Goal: Complete application form

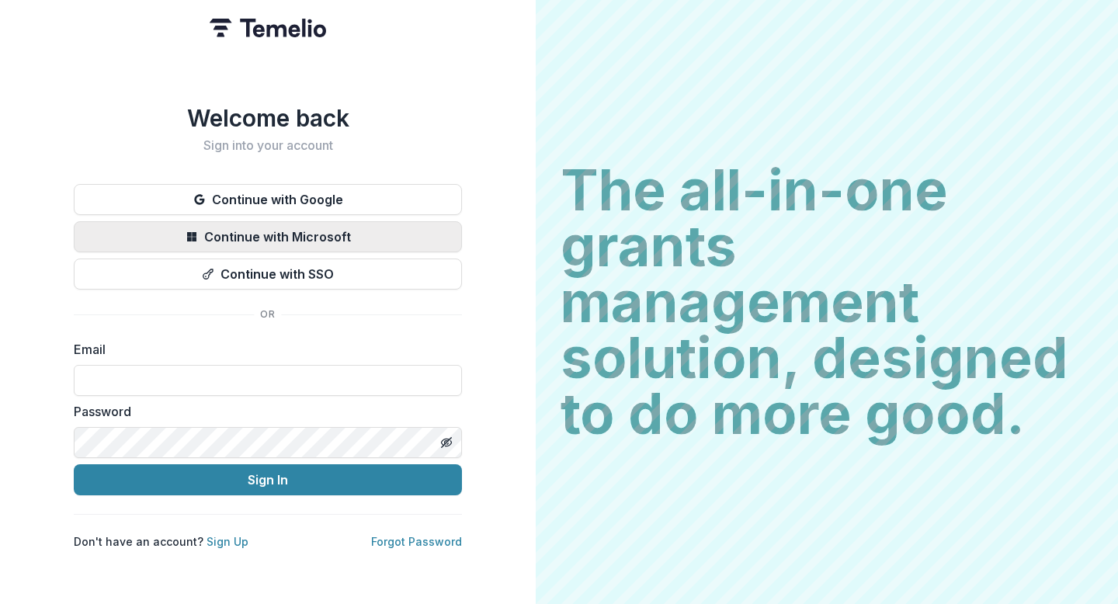
click at [412, 235] on button "Continue with Microsoft" at bounding box center [268, 236] width 388 height 31
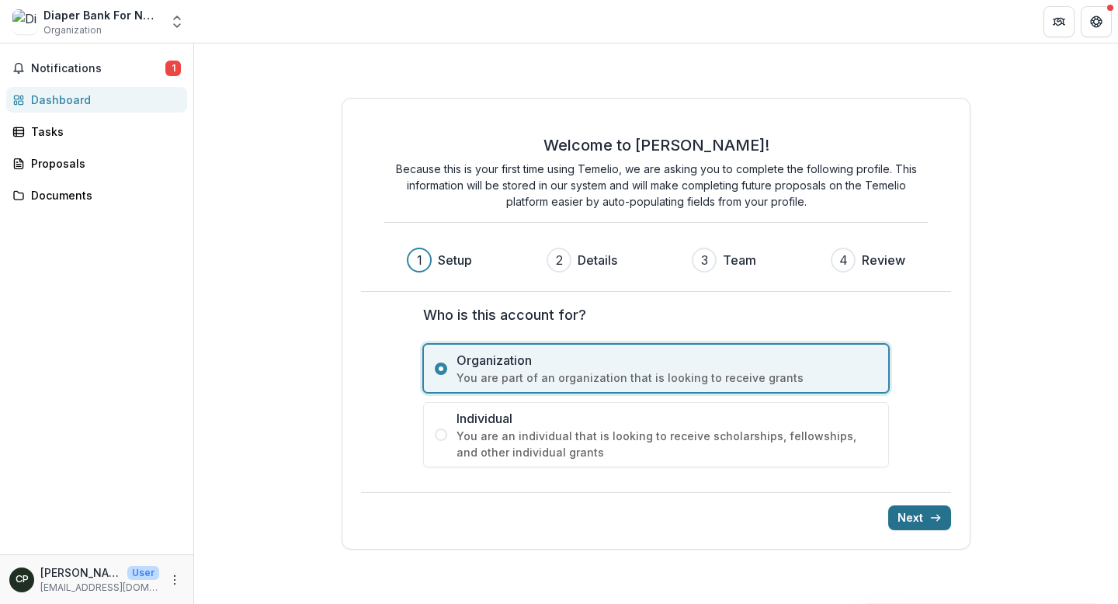
click at [907, 516] on button "Next" at bounding box center [919, 518] width 63 height 25
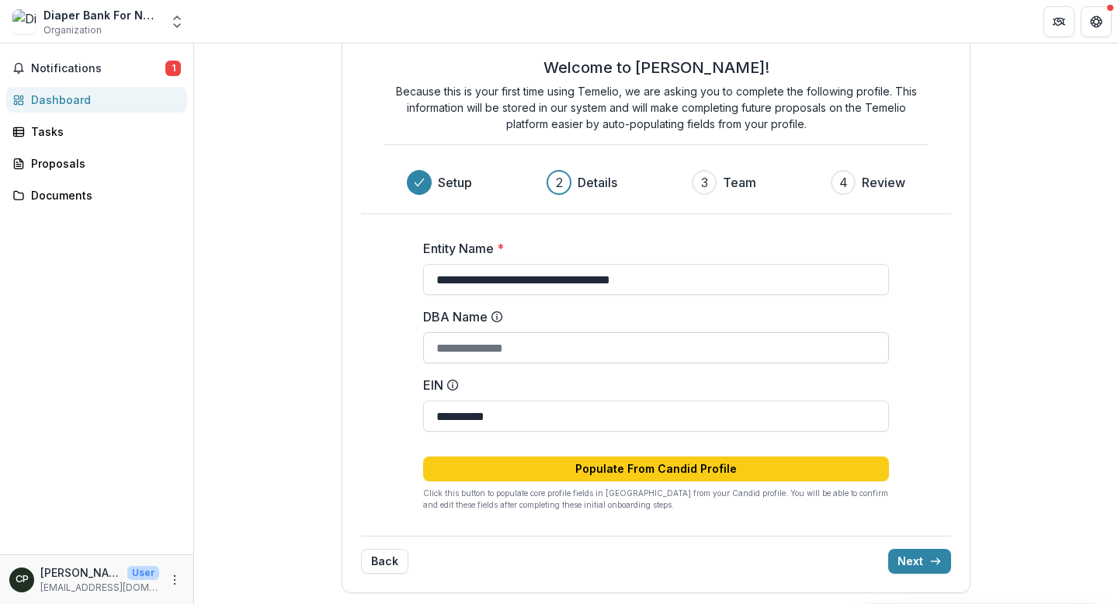
scroll to position [37, 0]
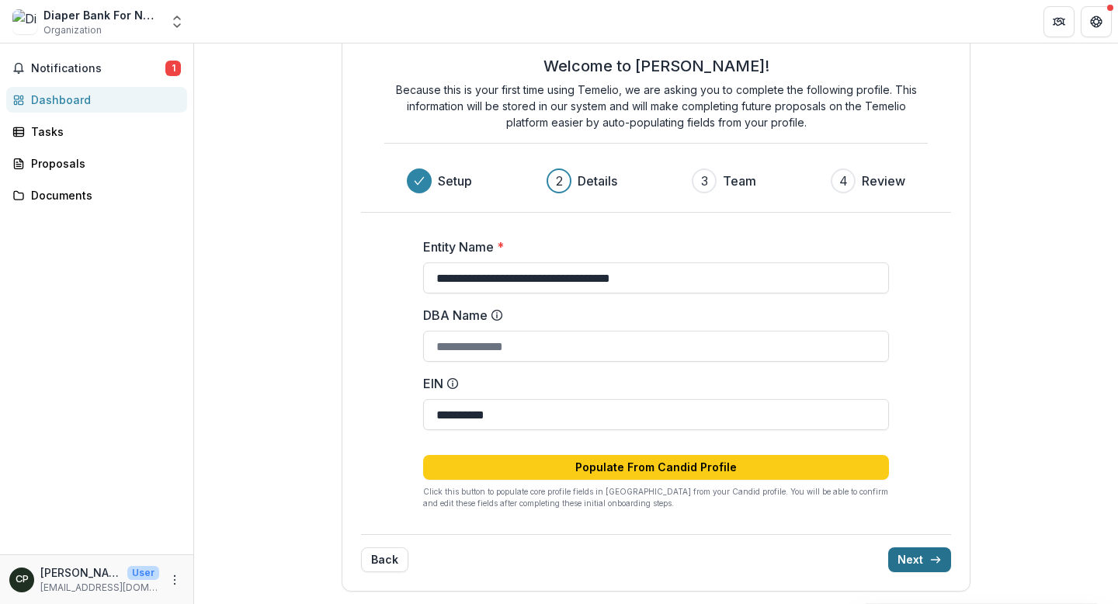
click at [906, 557] on button "Next" at bounding box center [919, 560] width 63 height 25
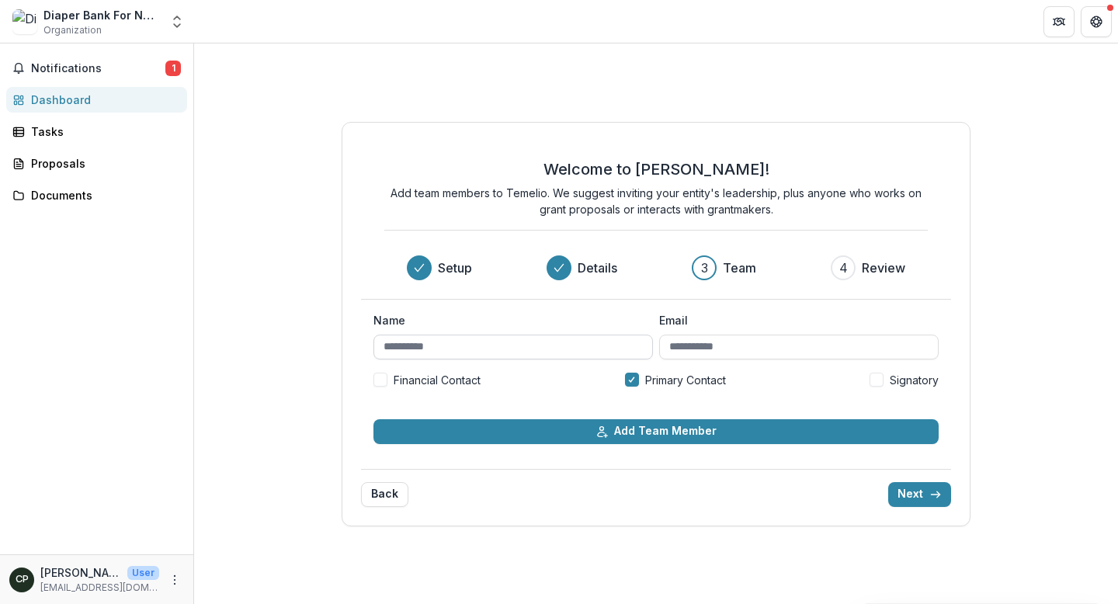
click at [541, 350] on input "Name" at bounding box center [514, 347] width 280 height 25
type input "**********"
click at [881, 379] on span at bounding box center [877, 380] width 14 height 14
click at [478, 382] on span "Financial Contact" at bounding box center [437, 380] width 87 height 16
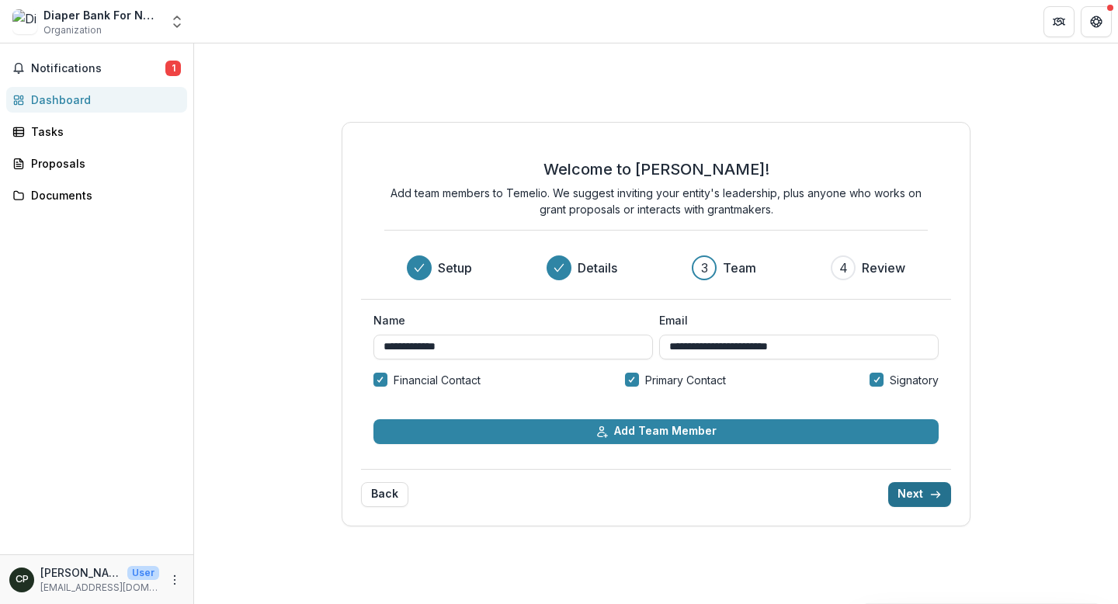
click at [911, 495] on button "Next" at bounding box center [919, 494] width 63 height 25
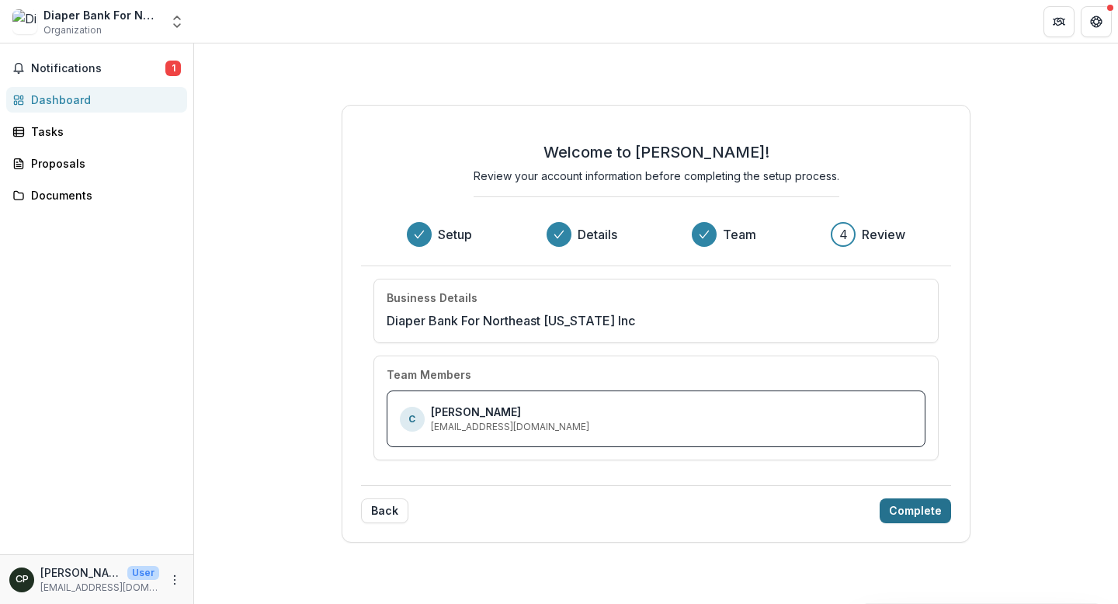
click at [916, 514] on button "Complete" at bounding box center [915, 511] width 71 height 25
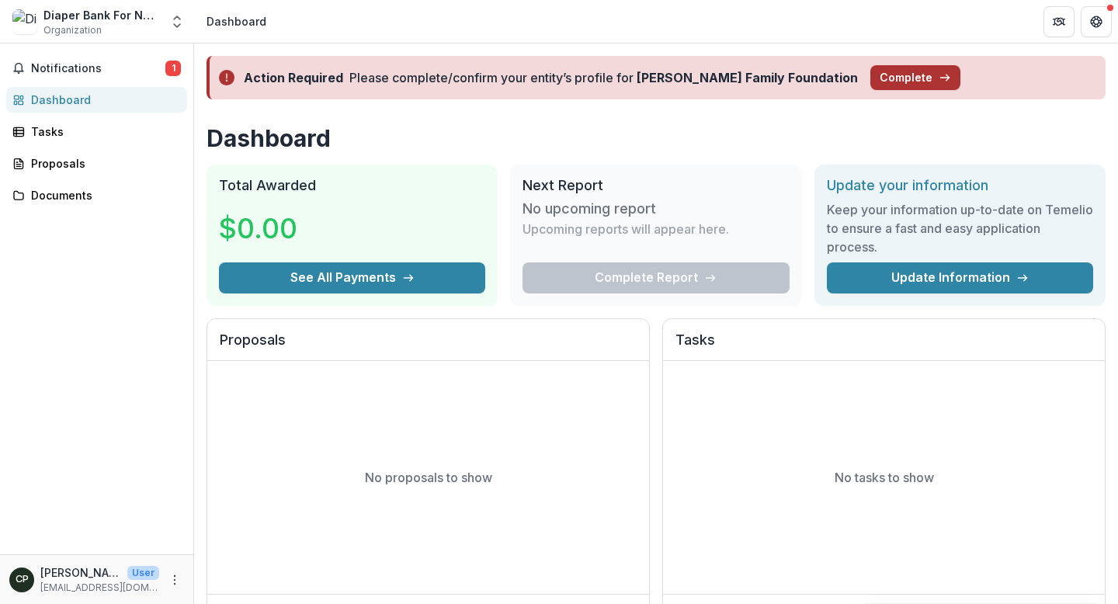
click at [871, 76] on button "Complete" at bounding box center [916, 77] width 90 height 25
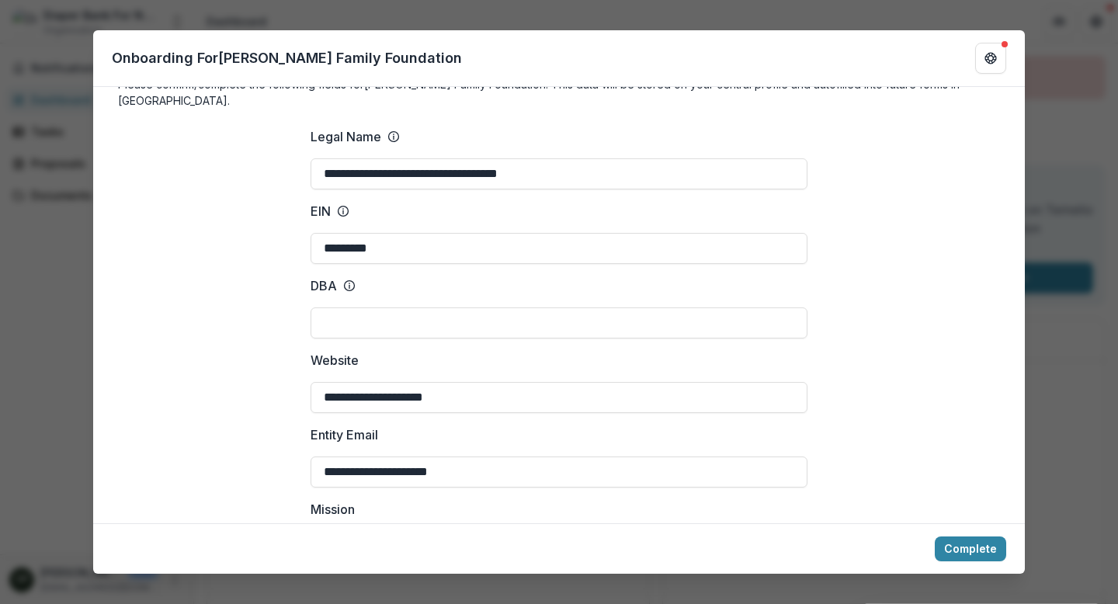
scroll to position [54, 0]
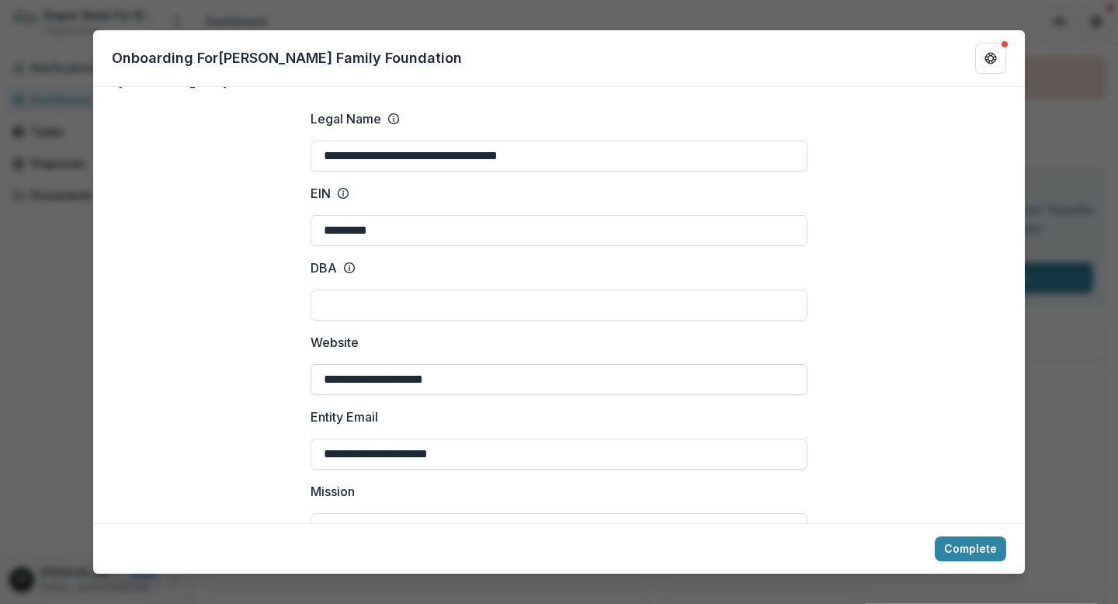
click at [551, 367] on input "**********" at bounding box center [559, 379] width 497 height 31
type input "**********"
click at [532, 412] on div "**********" at bounding box center [559, 439] width 497 height 62
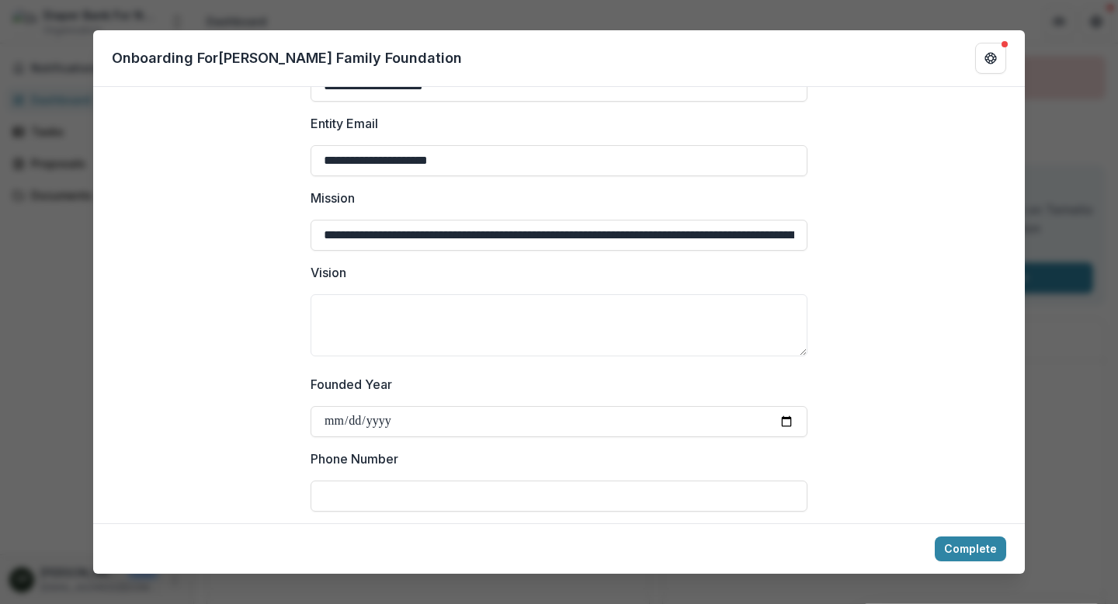
scroll to position [348, 0]
click at [780, 405] on input "**********" at bounding box center [559, 420] width 497 height 31
type input "**********"
click at [466, 304] on textarea "Vision" at bounding box center [559, 325] width 497 height 62
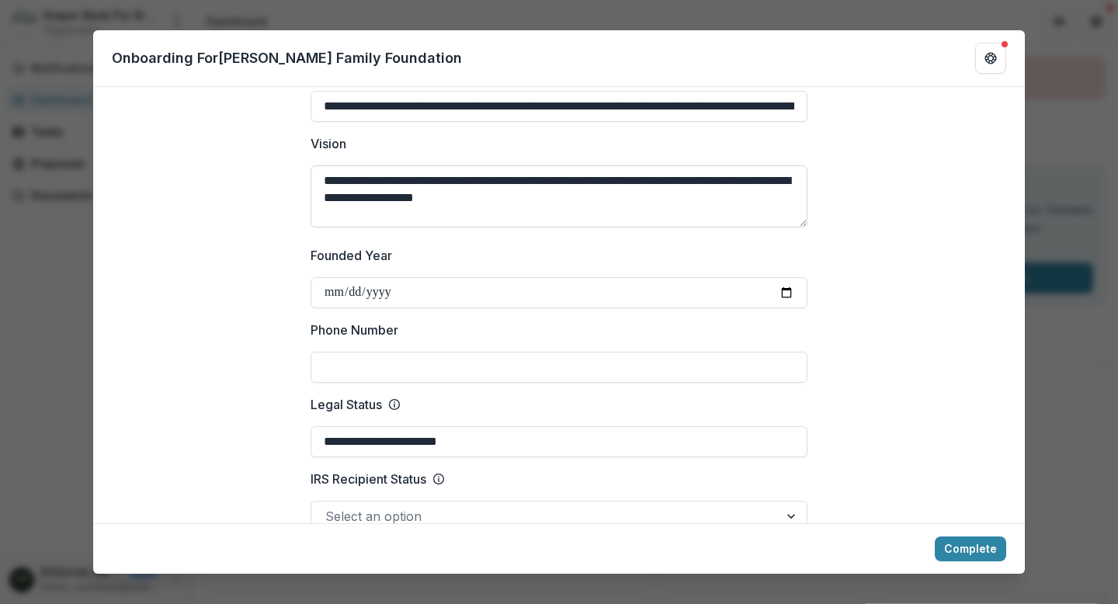
scroll to position [490, 0]
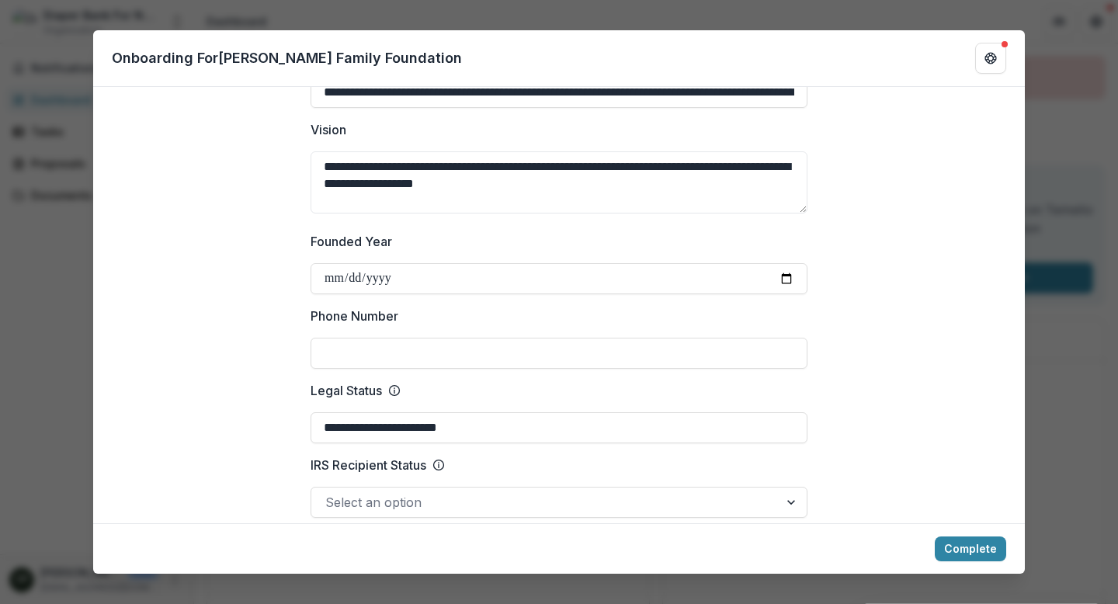
type textarea "**********"
click at [425, 338] on input "Phone Number" at bounding box center [559, 353] width 497 height 31
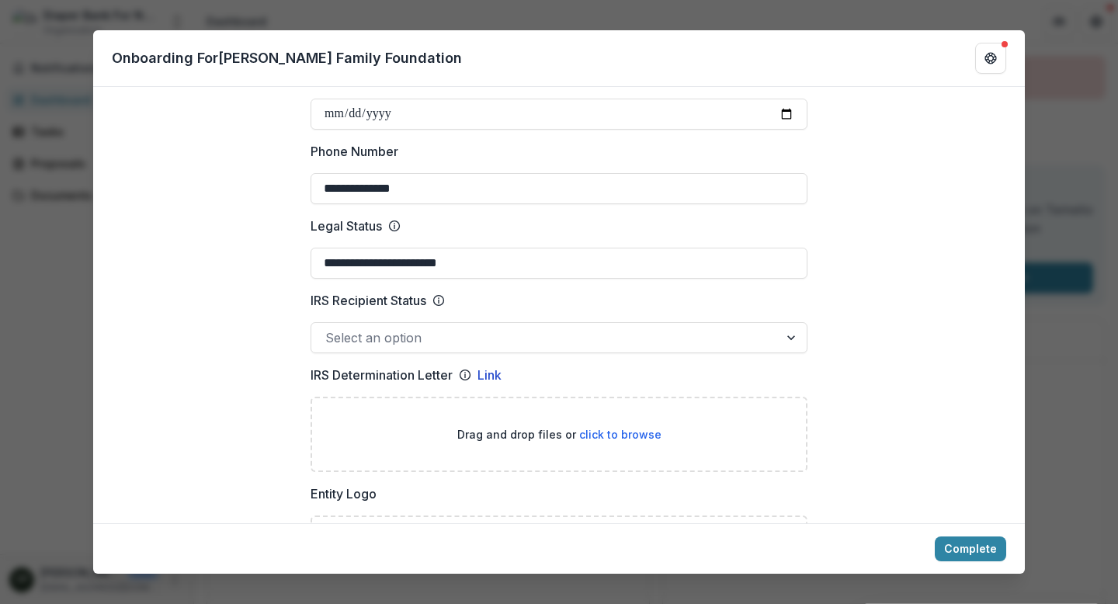
scroll to position [667, 0]
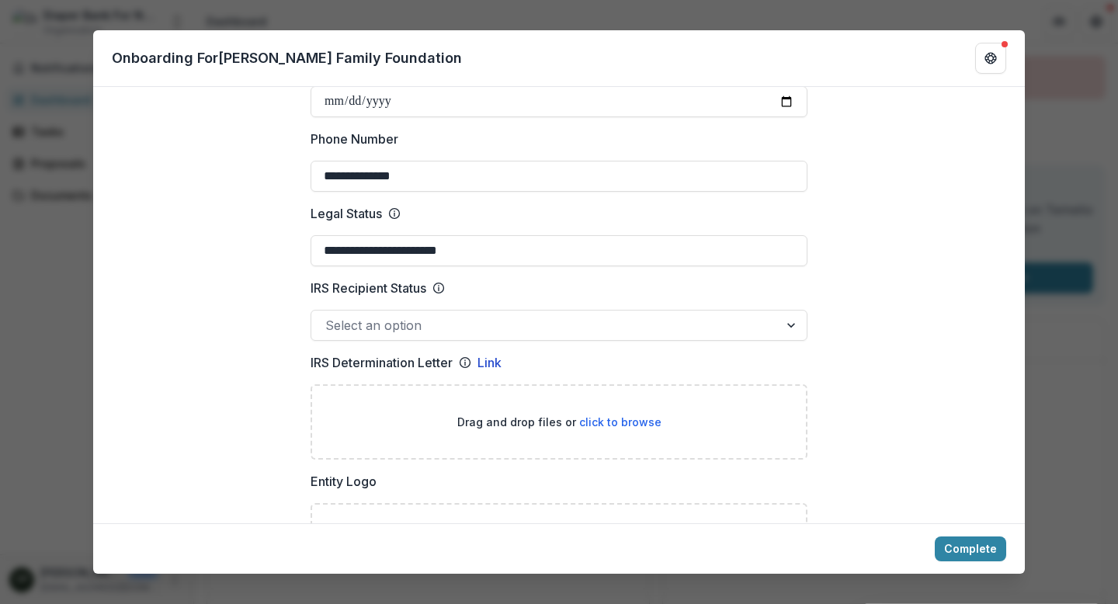
type input "**********"
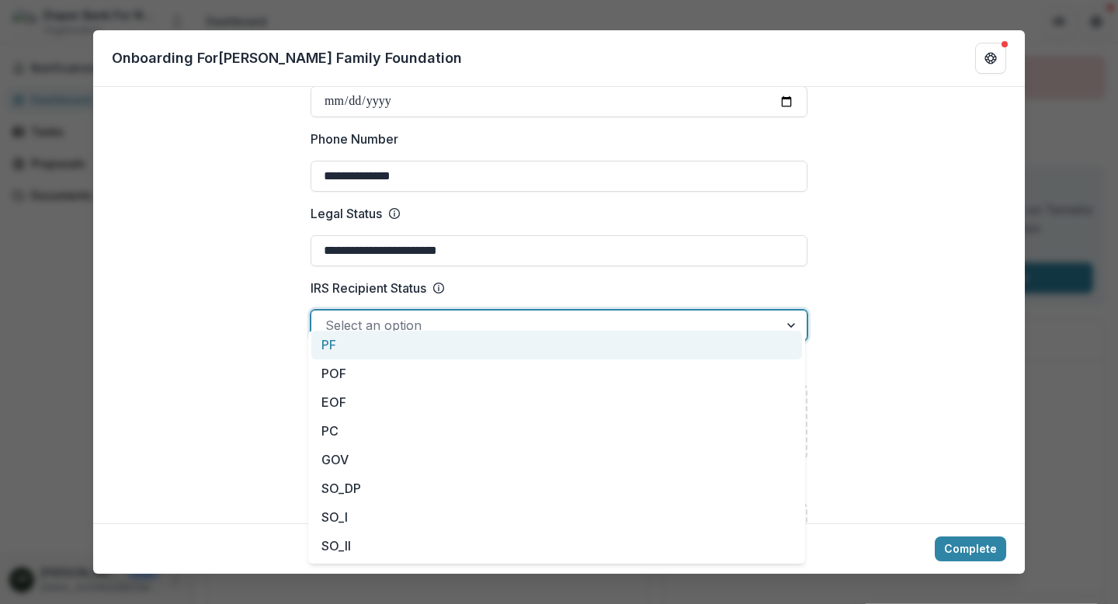
click at [493, 315] on div at bounding box center [545, 326] width 440 height 22
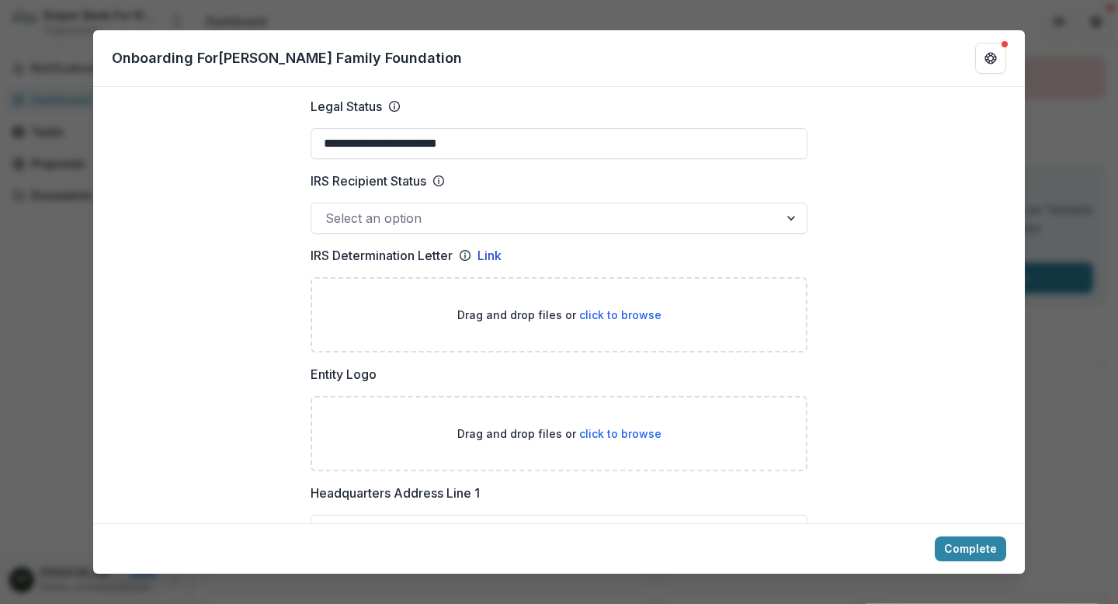
scroll to position [775, 0]
click at [610, 308] on span "click to browse" at bounding box center [620, 314] width 82 height 13
type input "**********"
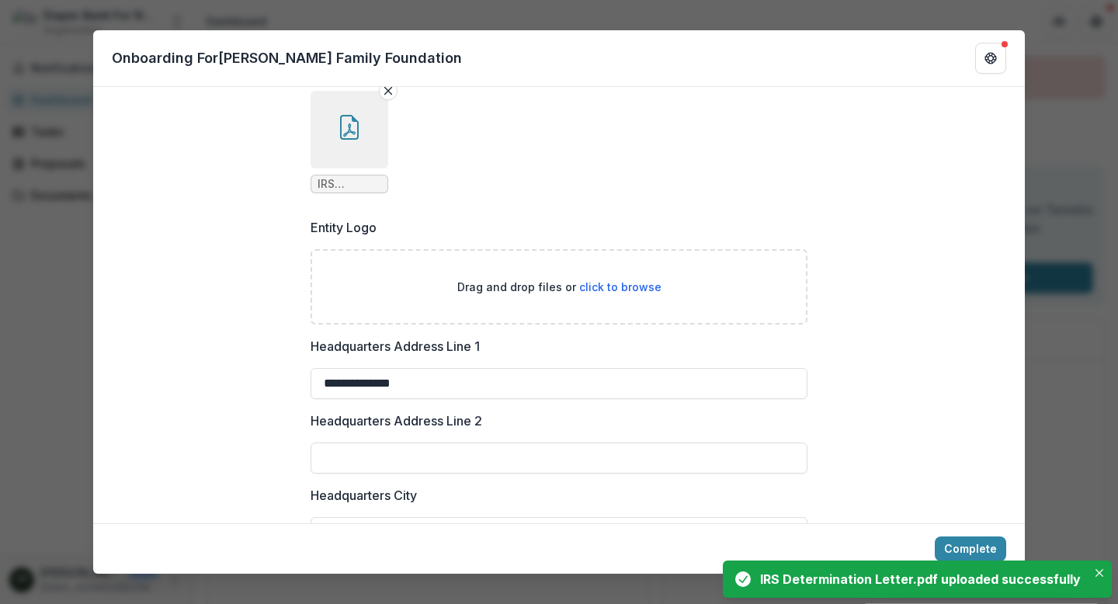
scroll to position [1049, 0]
click at [626, 280] on span "click to browse" at bounding box center [620, 286] width 82 height 13
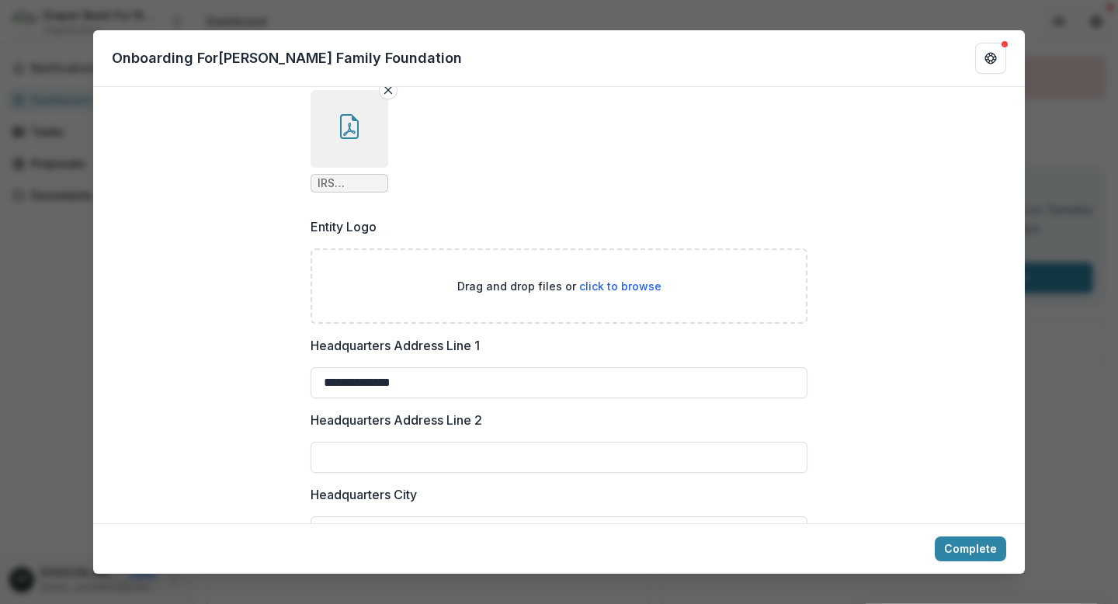
type input "**********"
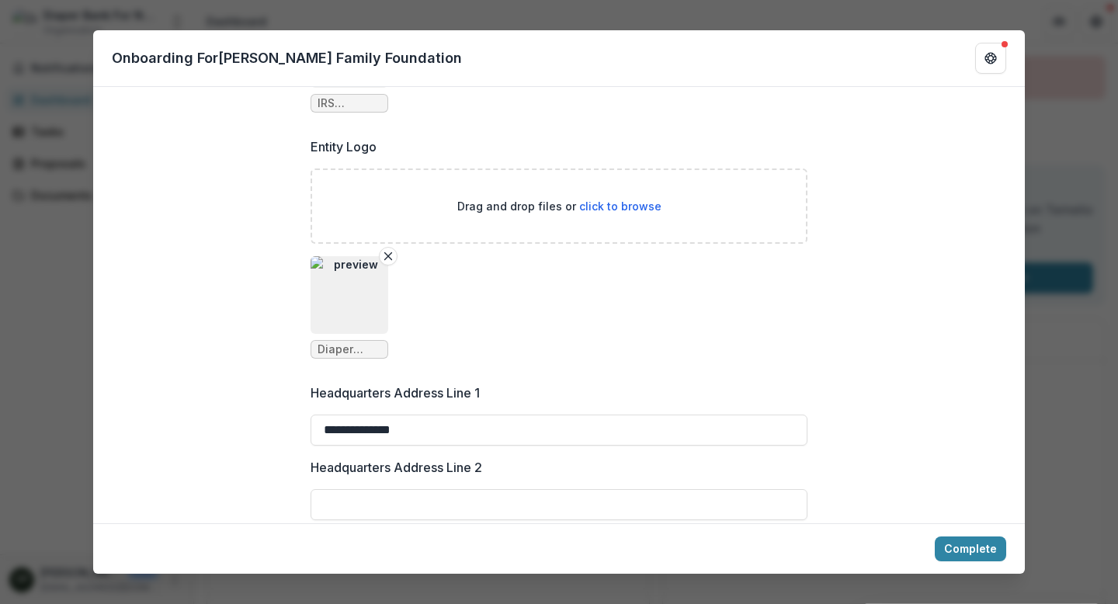
scroll to position [1128, 0]
click at [388, 252] on icon "Remove File" at bounding box center [388, 258] width 12 height 12
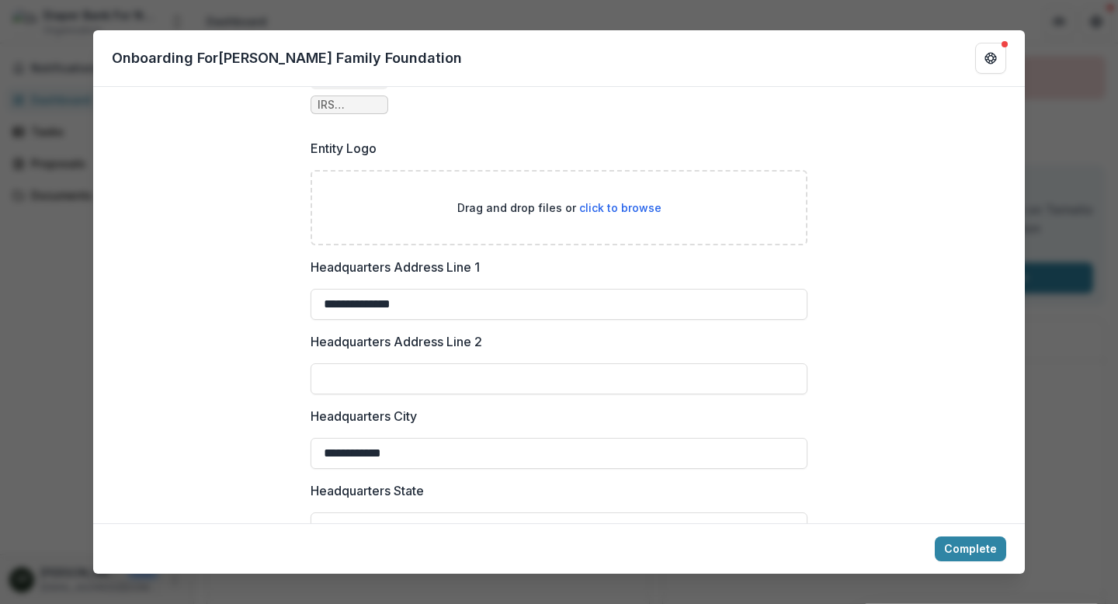
click at [629, 201] on span "click to browse" at bounding box center [620, 207] width 82 height 13
type input "**********"
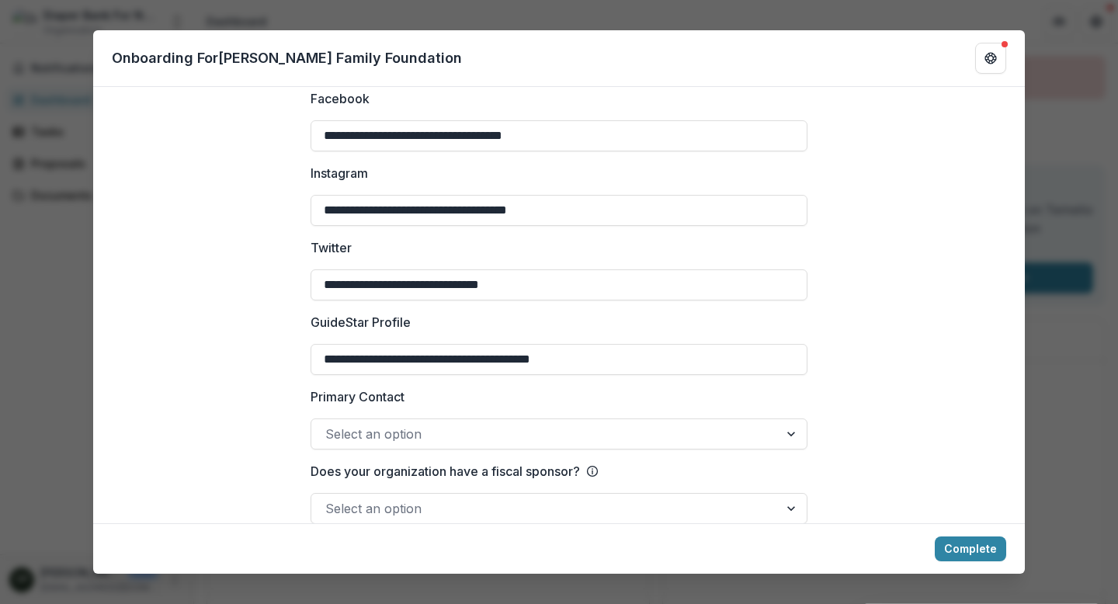
scroll to position [2402, 0]
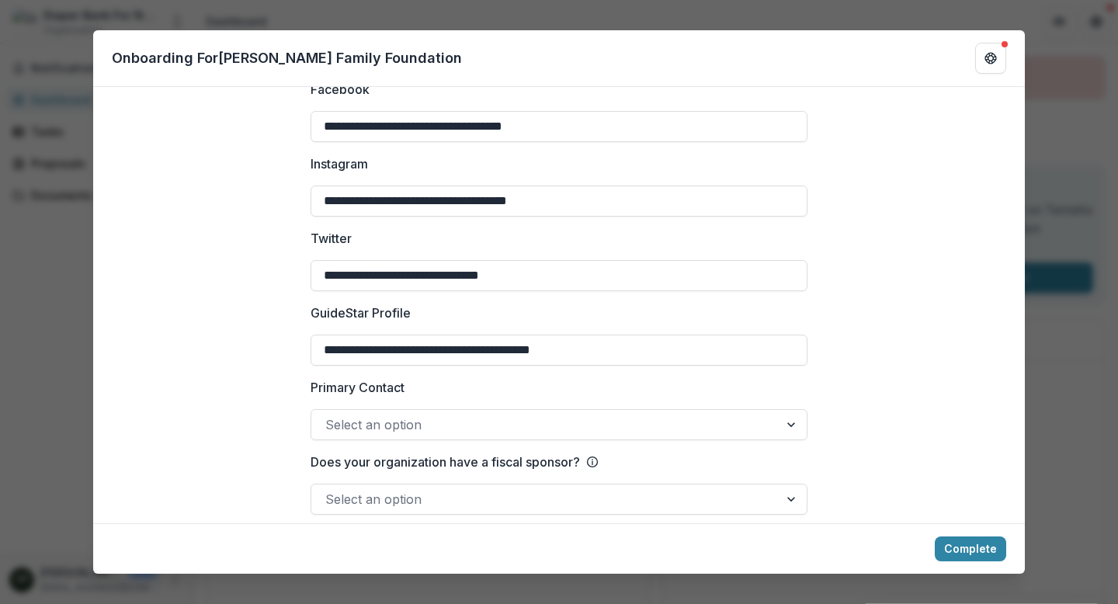
click at [520, 414] on div at bounding box center [545, 425] width 440 height 22
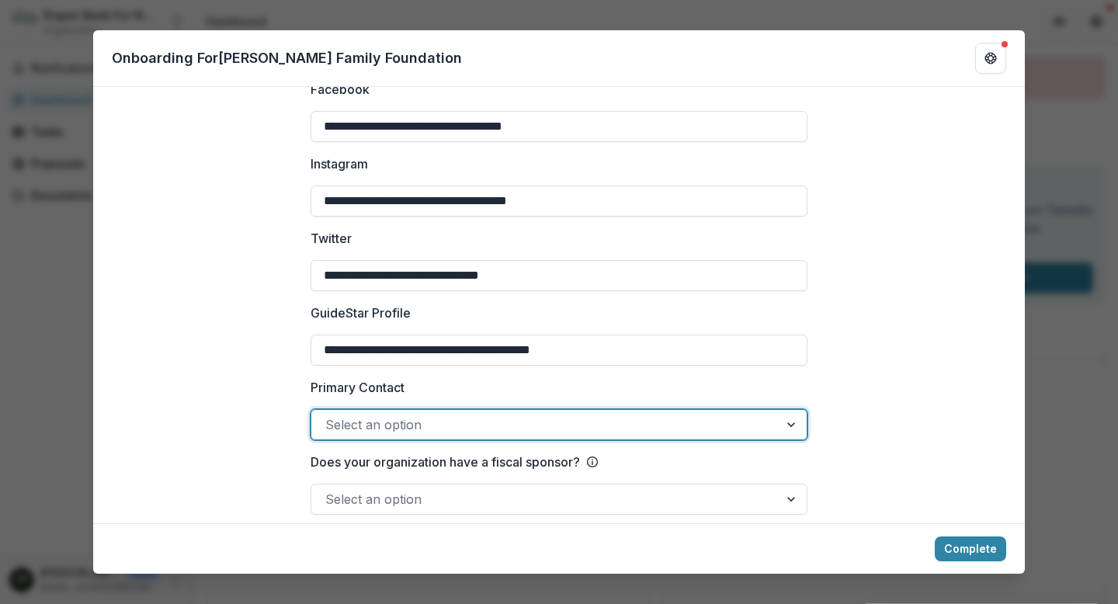
click at [520, 414] on div at bounding box center [545, 425] width 440 height 22
click at [505, 488] on div at bounding box center [545, 499] width 440 height 22
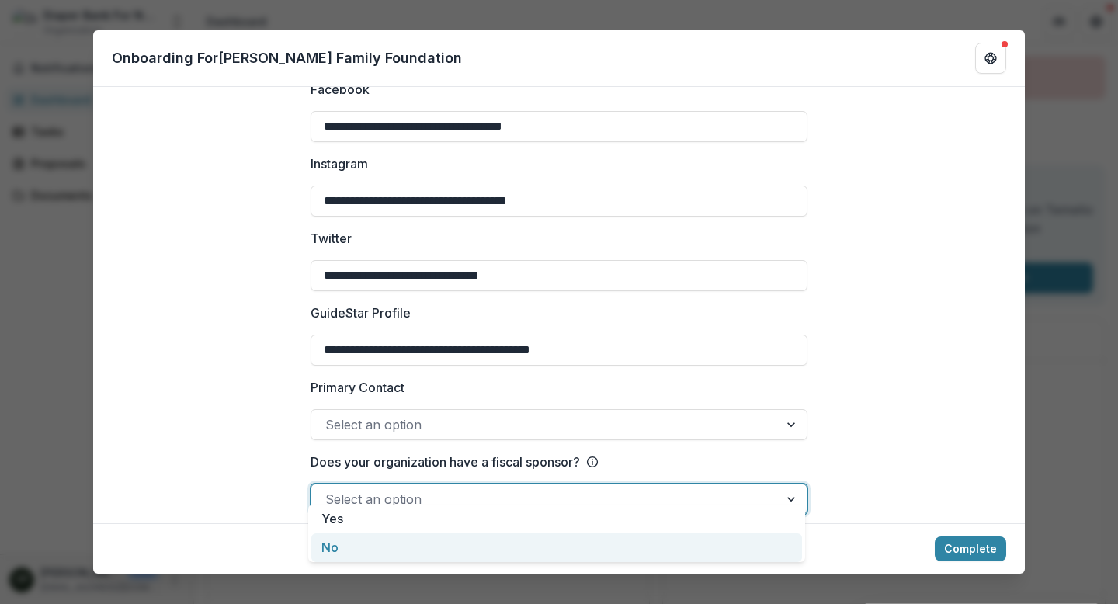
click at [502, 549] on div "No" at bounding box center [556, 548] width 491 height 29
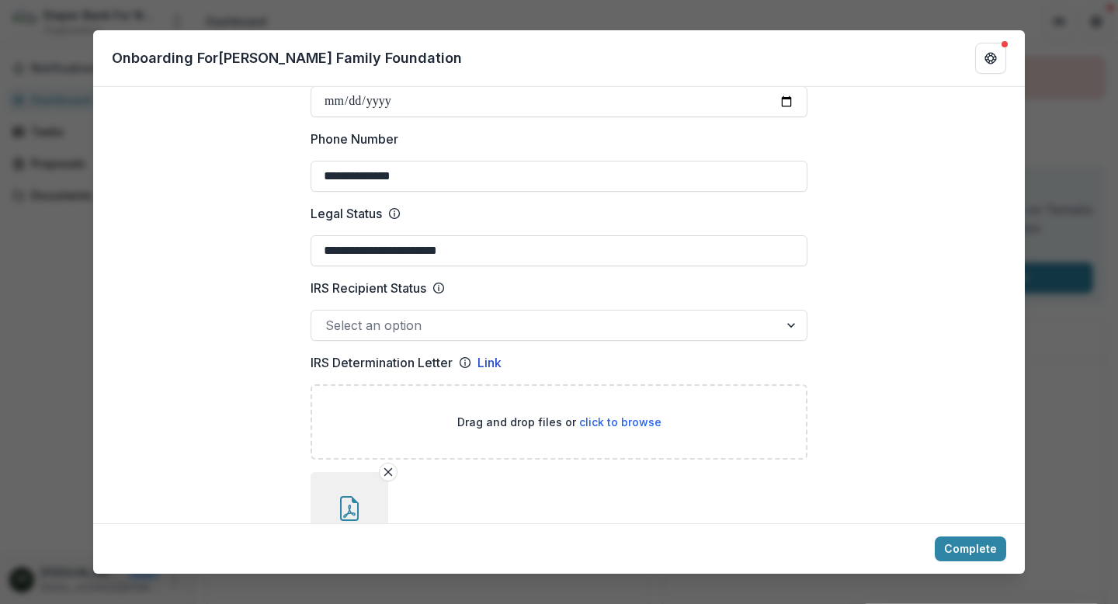
scroll to position [664, 0]
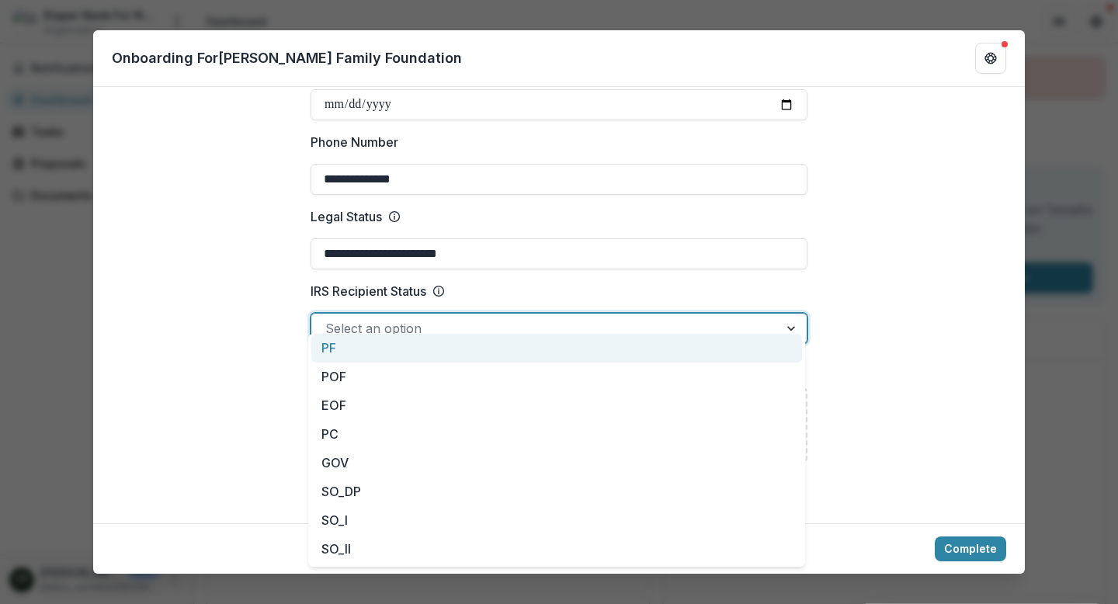
click at [446, 318] on div at bounding box center [545, 329] width 440 height 22
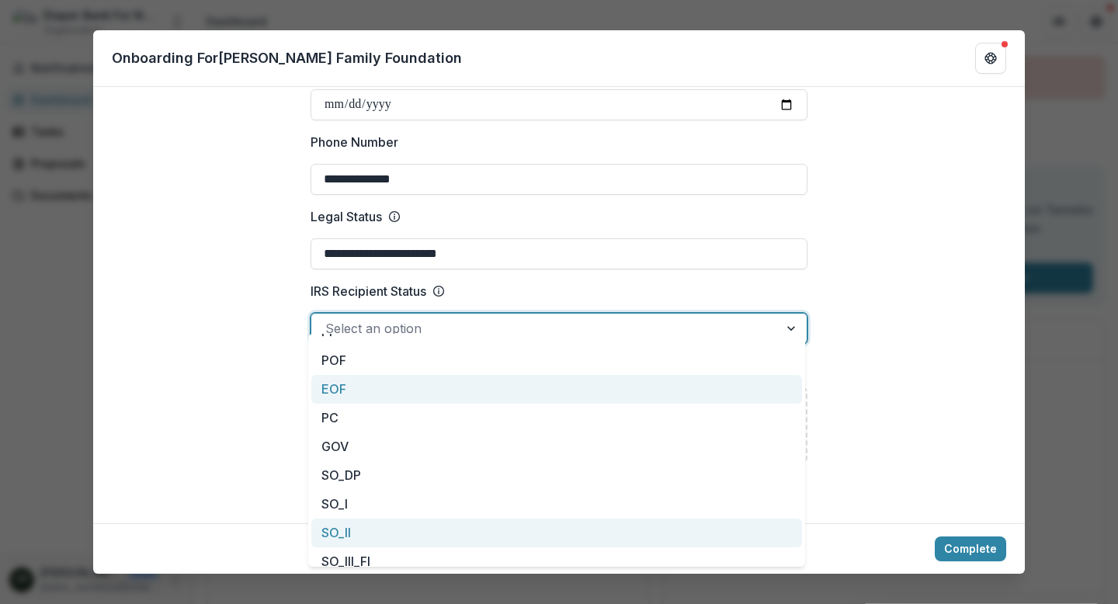
scroll to position [0, 0]
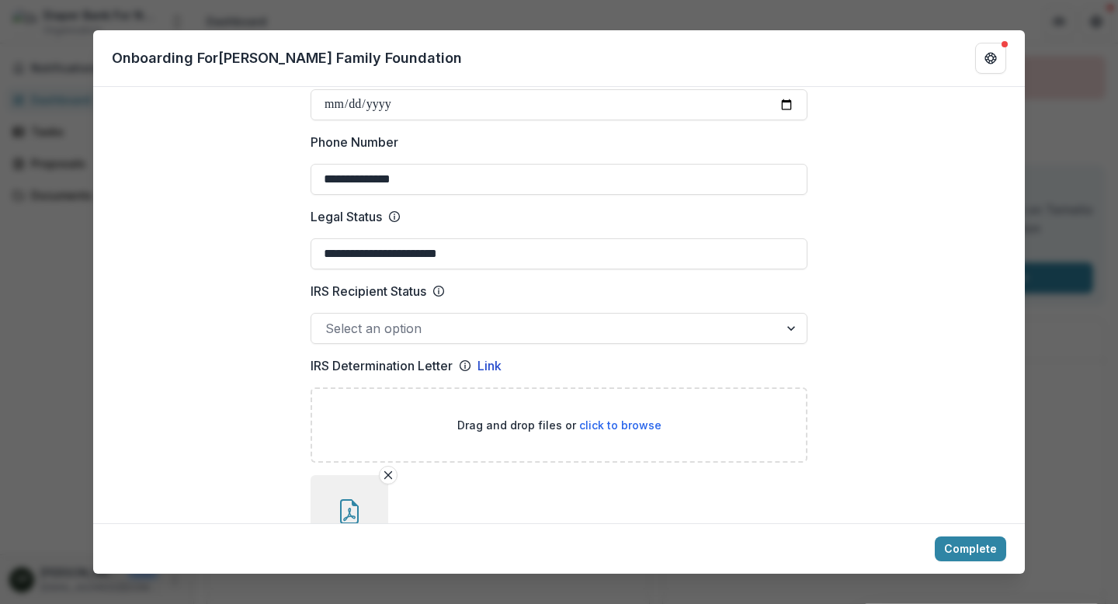
click at [397, 318] on div at bounding box center [545, 329] width 440 height 22
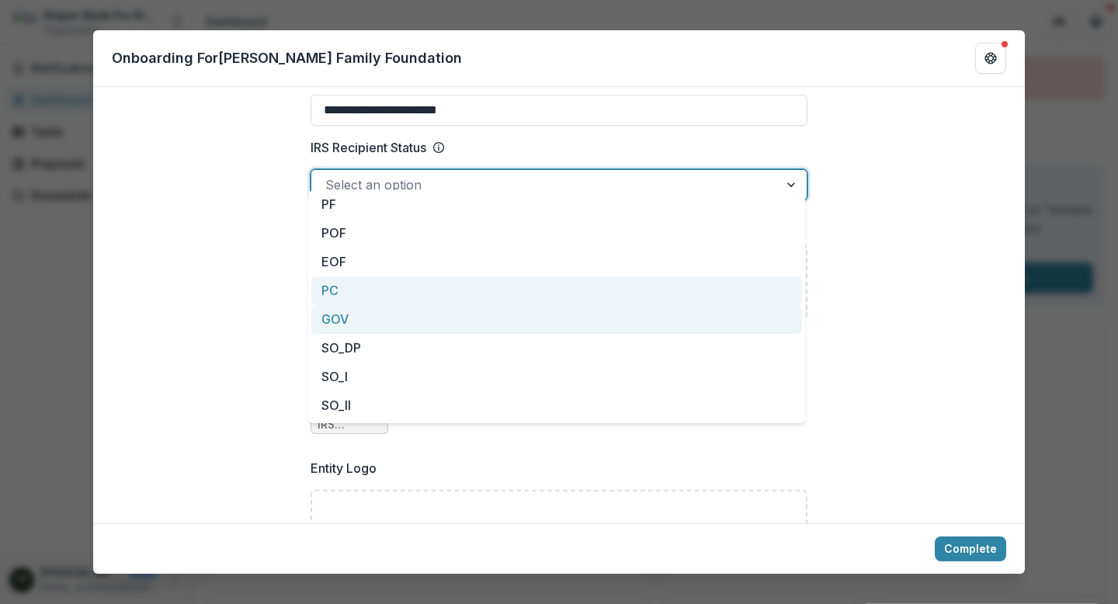
scroll to position [801, 0]
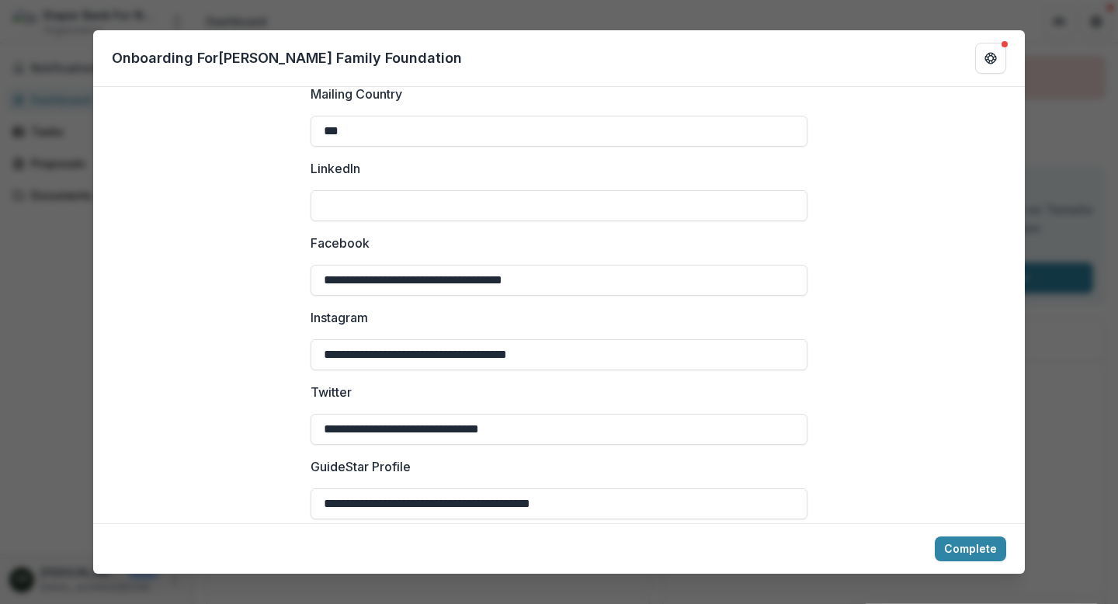
scroll to position [2402, 0]
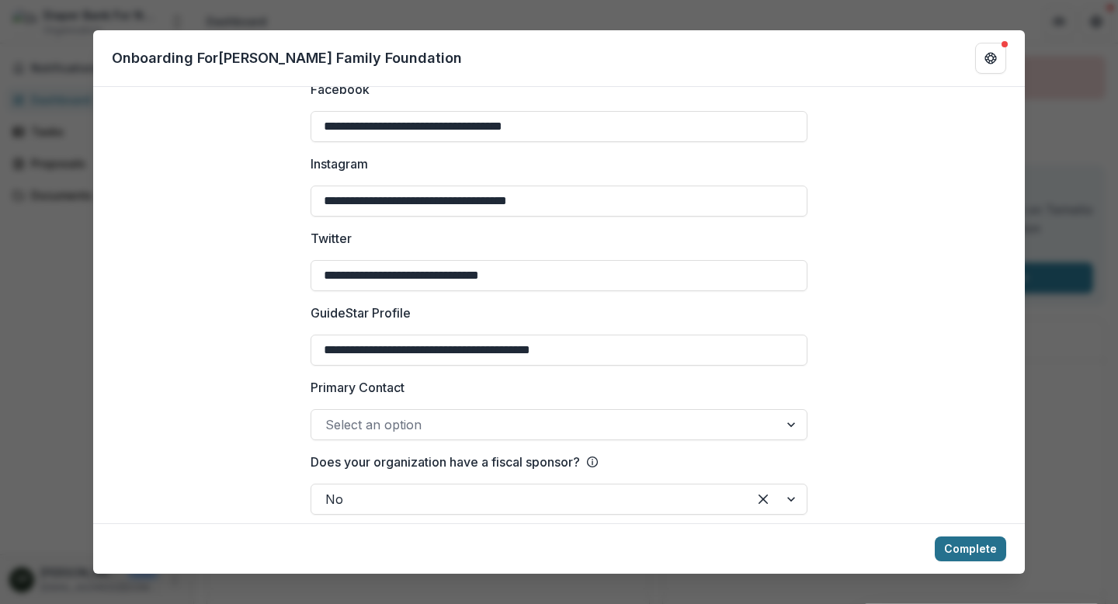
click at [960, 551] on button "Complete" at bounding box center [970, 549] width 71 height 25
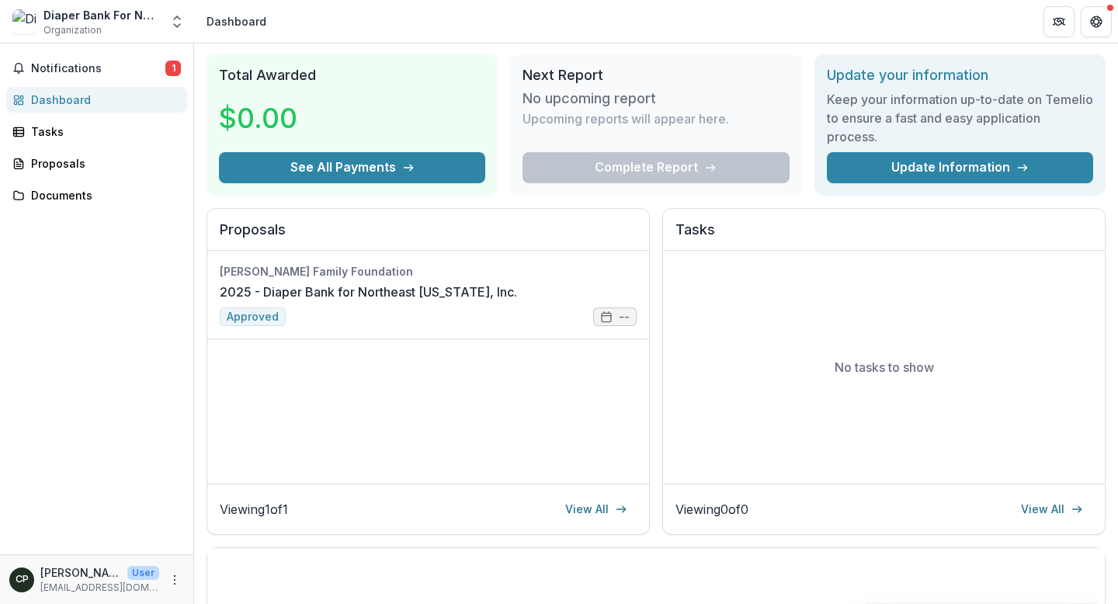
scroll to position [0, 0]
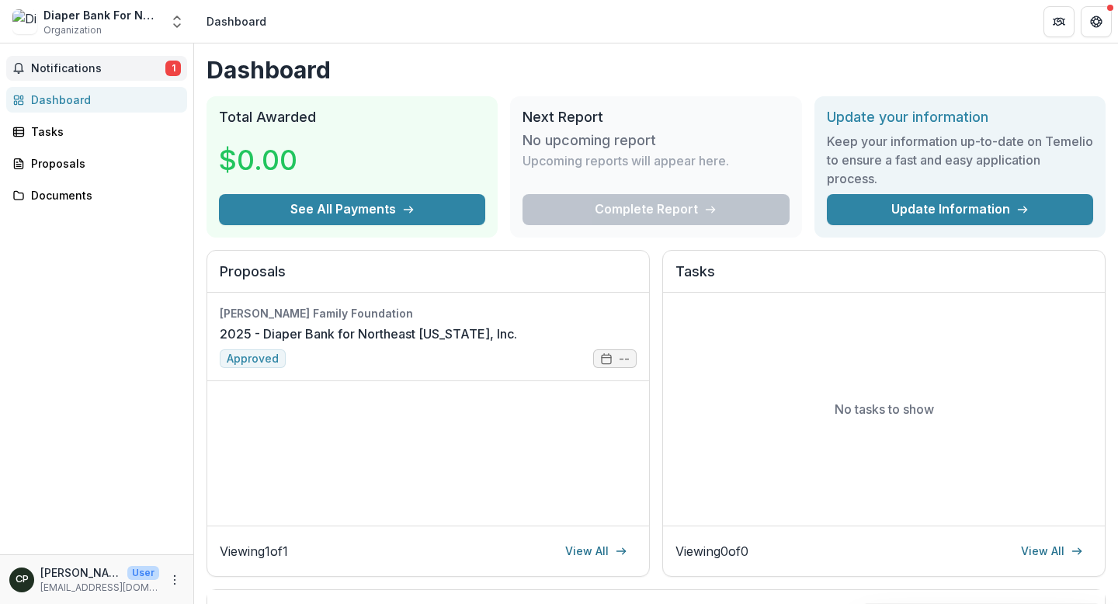
click at [106, 72] on span "Notifications" at bounding box center [98, 68] width 134 height 13
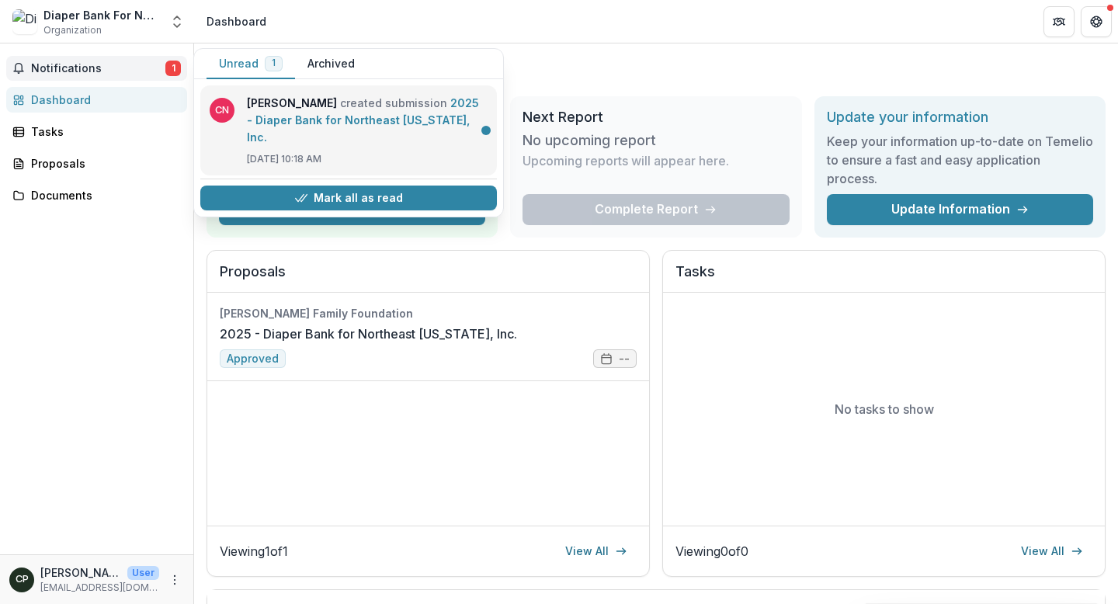
click at [276, 116] on link "2025 - Diaper Bank for Northeast Florida, Inc." at bounding box center [363, 119] width 232 height 47
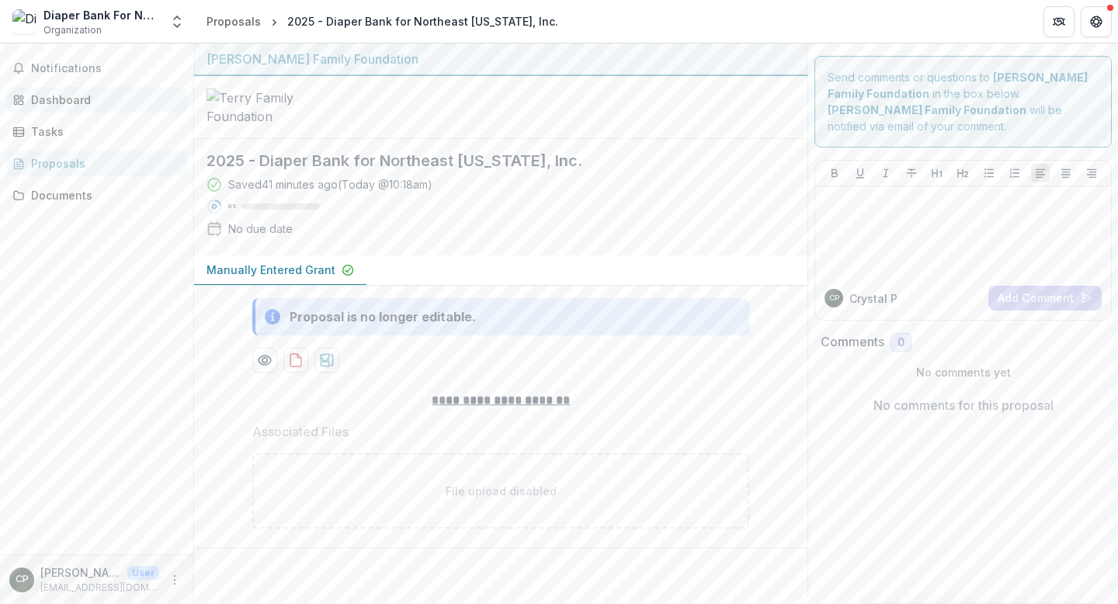
click at [110, 97] on div "Dashboard" at bounding box center [103, 100] width 144 height 16
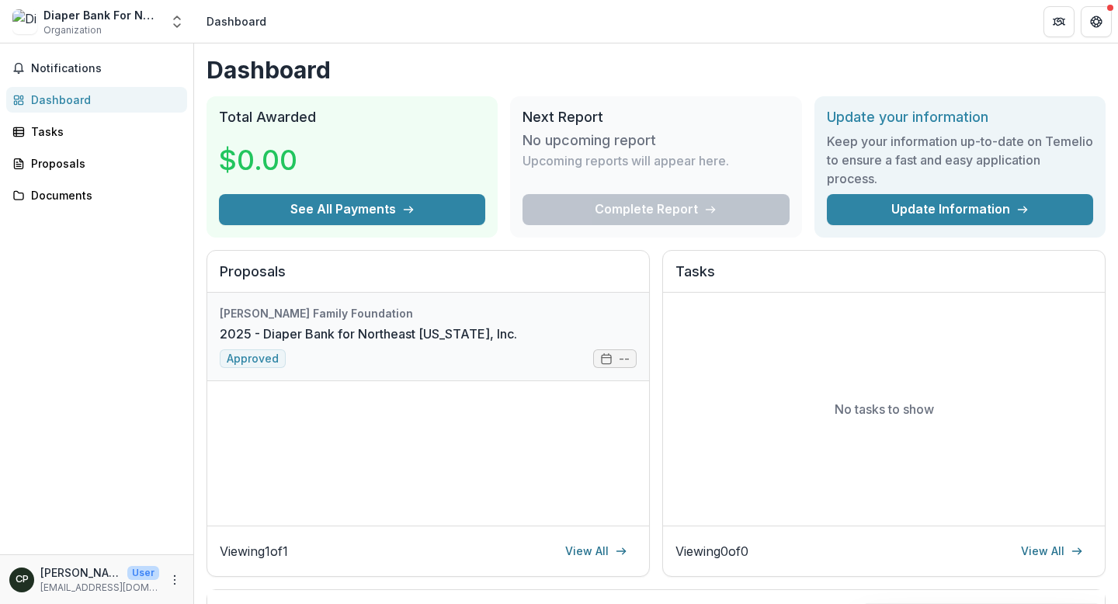
click at [259, 335] on link "2025 - Diaper Bank for Northeast Florida, Inc." at bounding box center [368, 334] width 297 height 19
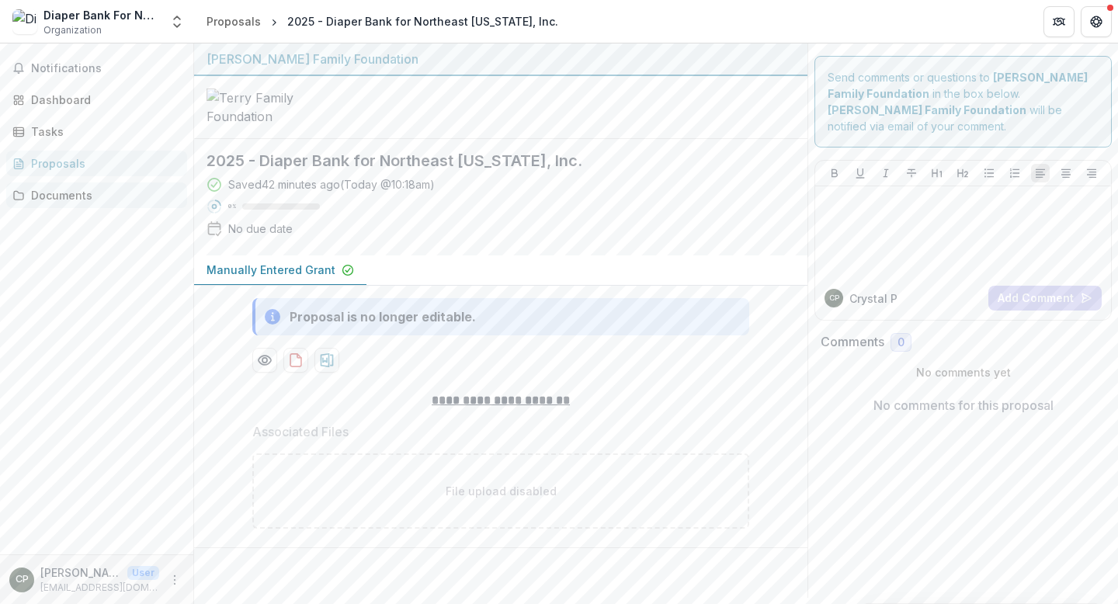
click at [102, 200] on div "Documents" at bounding box center [103, 195] width 144 height 16
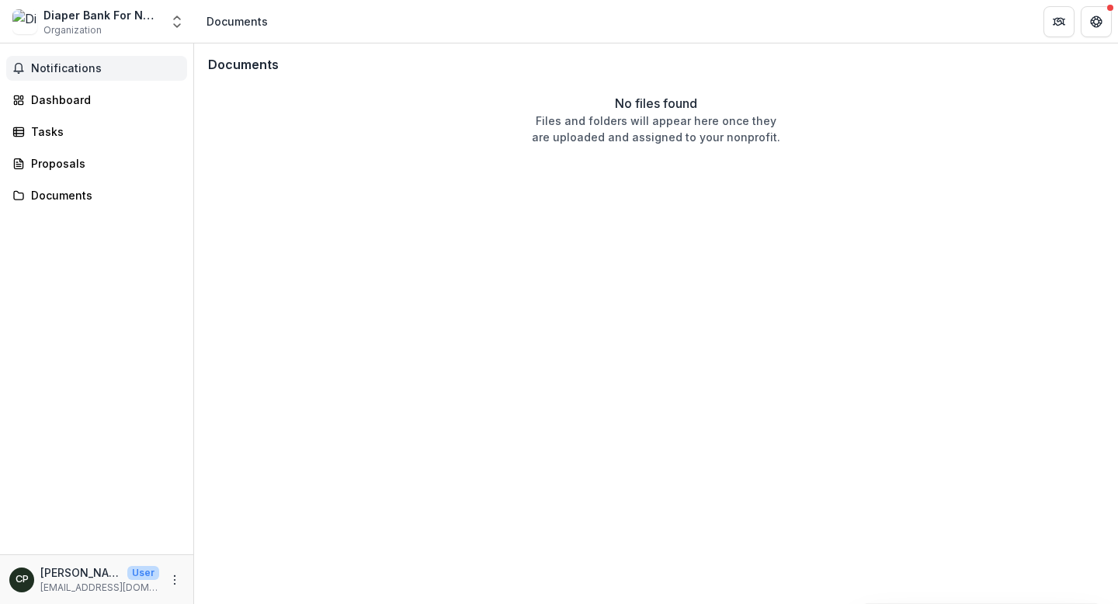
click at [80, 65] on span "Notifications" at bounding box center [106, 68] width 150 height 13
click at [82, 99] on div "Dashboard" at bounding box center [103, 100] width 144 height 16
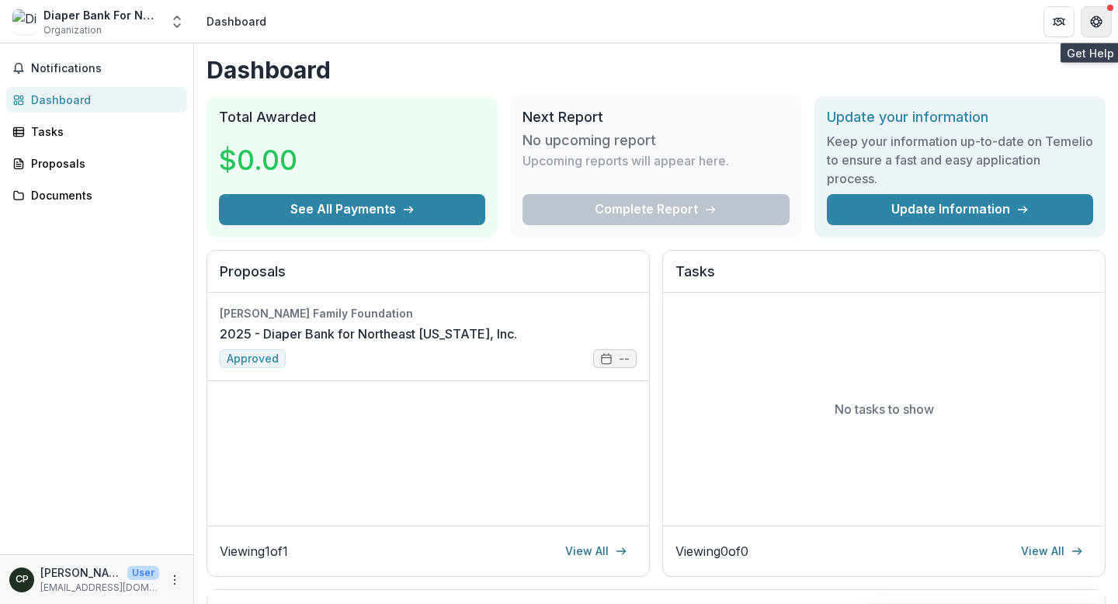
click at [1098, 27] on icon "Get Help" at bounding box center [1096, 22] width 12 height 12
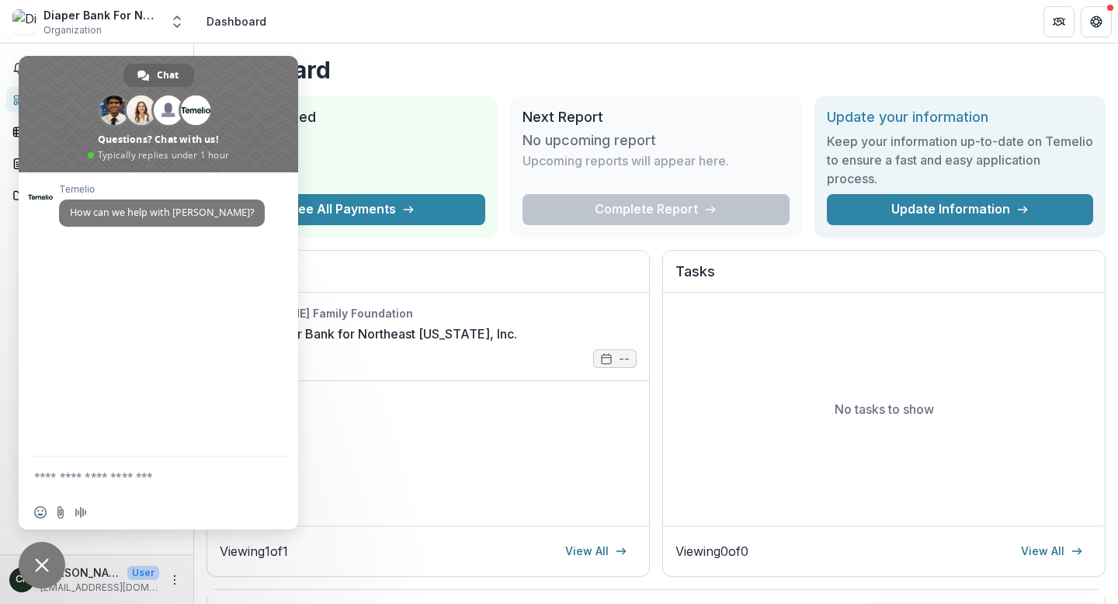
click at [634, 67] on h1 "Dashboard" at bounding box center [656, 70] width 899 height 28
click at [47, 558] on span "Close chat" at bounding box center [42, 565] width 14 height 14
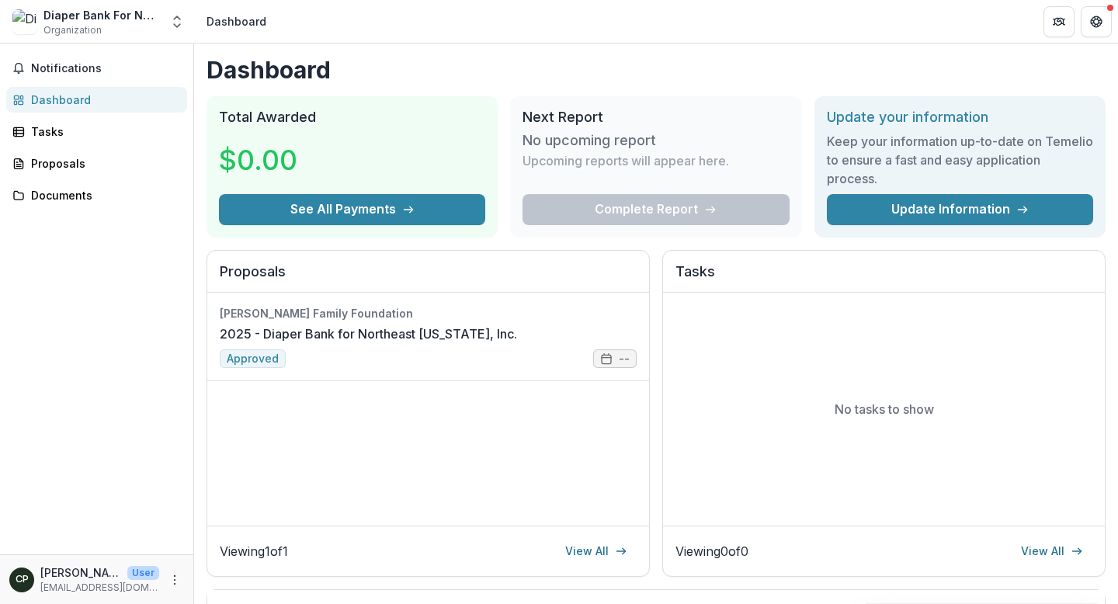
click at [29, 580] on span "CP" at bounding box center [21, 580] width 25 height 25
click at [179, 580] on icon "More" at bounding box center [175, 580] width 12 height 12
click at [221, 580] on button "Logout" at bounding box center [277, 573] width 166 height 26
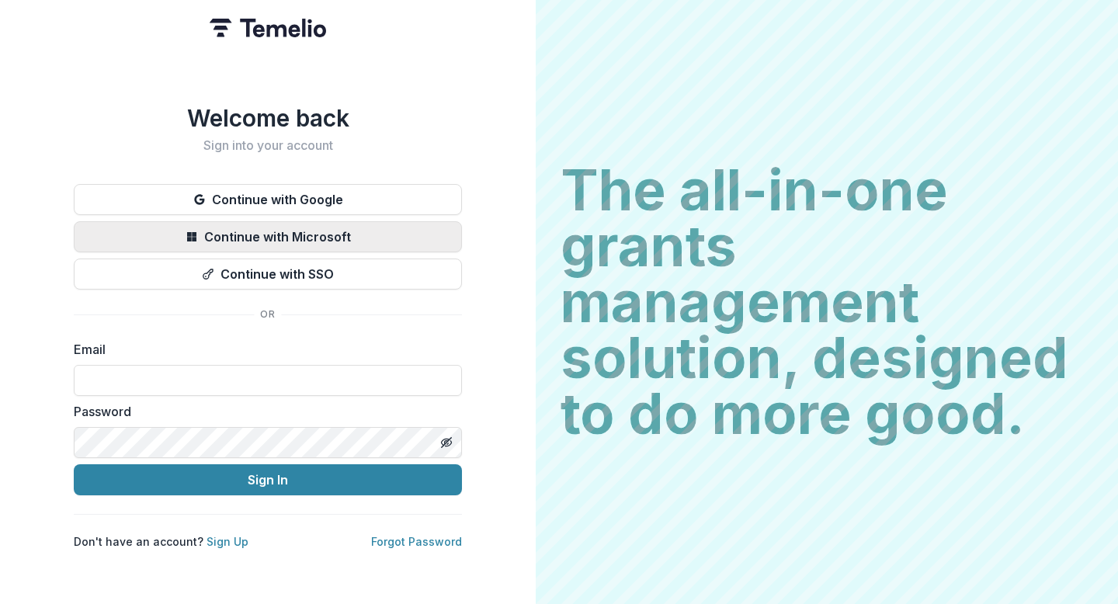
click at [399, 235] on button "Continue with Microsoft" at bounding box center [268, 236] width 388 height 31
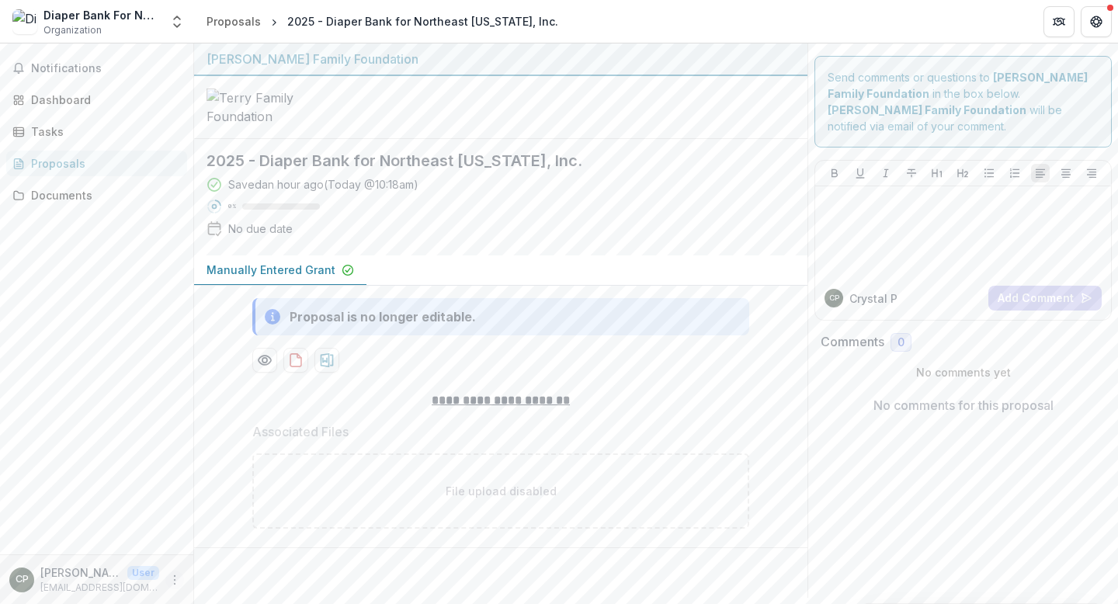
click at [172, 578] on icon "More" at bounding box center [175, 580] width 12 height 12
click at [236, 581] on button "Logout" at bounding box center [277, 573] width 166 height 26
